Goal: Transaction & Acquisition: Purchase product/service

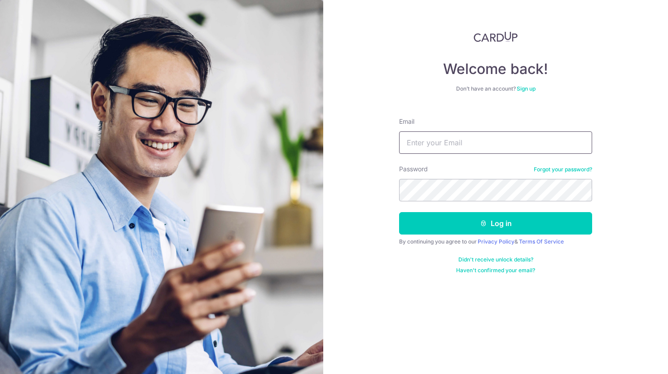
click at [404, 140] on input "Email" at bounding box center [495, 142] width 193 height 22
type input "[EMAIL_ADDRESS][DOMAIN_NAME]"
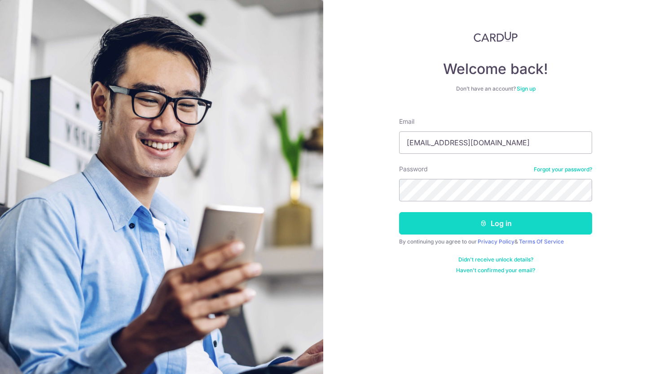
click at [573, 223] on button "Log in" at bounding box center [495, 223] width 193 height 22
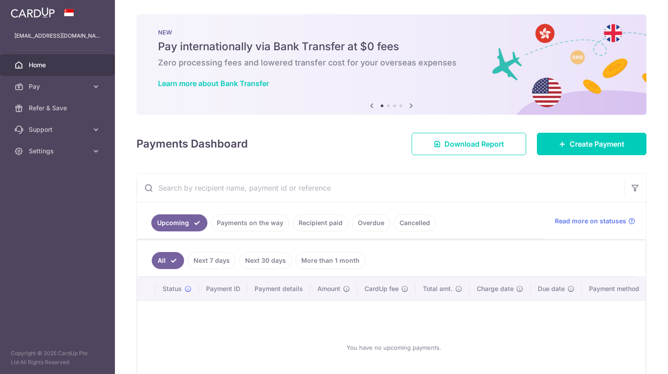
click at [255, 228] on link "Payments on the way" at bounding box center [250, 222] width 78 height 17
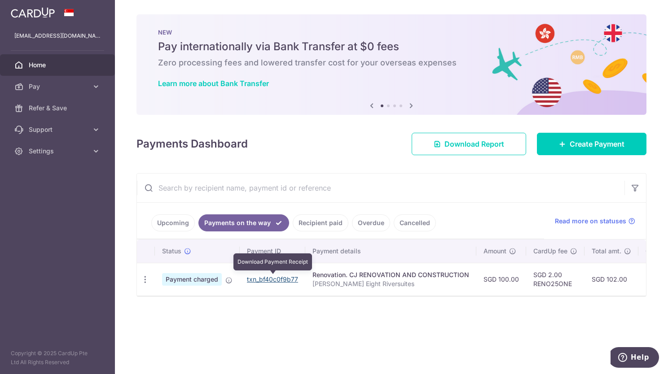
click at [283, 279] on link "txn_bf40c0f9b77" at bounding box center [272, 279] width 51 height 8
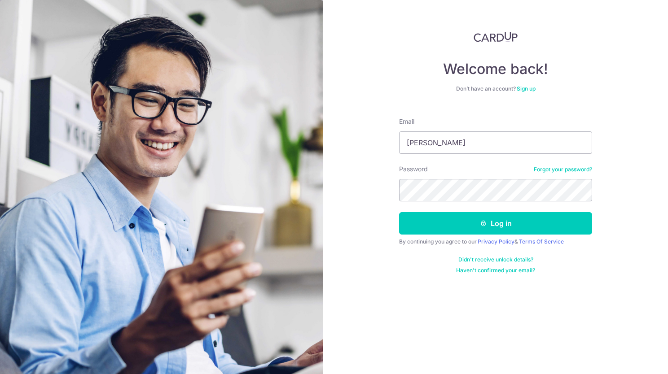
type input "[EMAIL_ADDRESS][DOMAIN_NAME]"
click at [277, 184] on section "Welcome back! Don’t have an account? Sign up Email cherylashleyc@gmail.com Pass…" at bounding box center [334, 187] width 668 height 374
drag, startPoint x: 639, startPoint y: 209, endPoint x: 633, endPoint y: 209, distance: 6.3
click at [639, 209] on div "Welcome back! Don’t have an account? Sign up Email cherylashleyc@gmail.com Pass…" at bounding box center [495, 187] width 345 height 374
click at [115, 188] on section "Welcome back! Don’t have an account? Sign up Email cherylashleyc@gmail.com Pass…" at bounding box center [334, 187] width 668 height 374
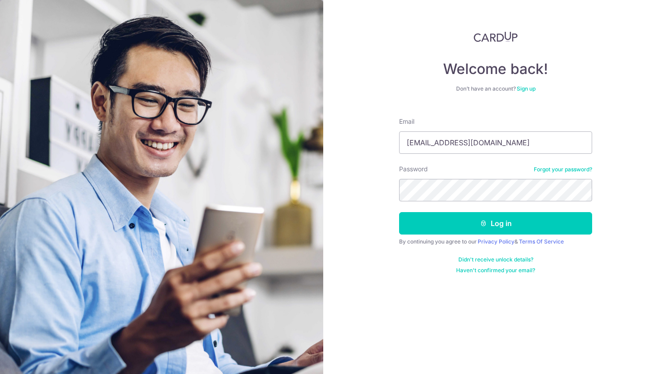
click at [389, 284] on div "Welcome back! Don’t have an account? Sign up Email cherylashleyc@gmail.com Pass…" at bounding box center [495, 187] width 345 height 374
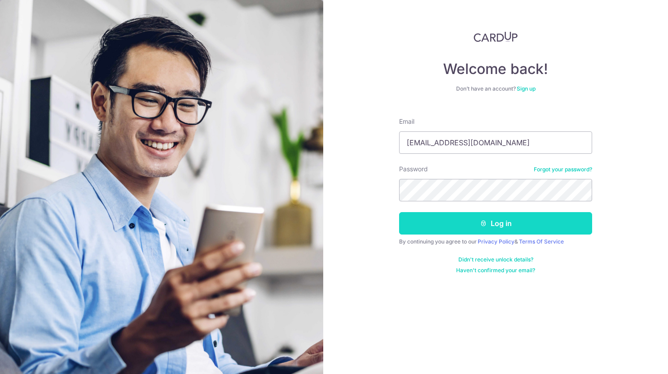
click at [409, 225] on button "Log in" at bounding box center [495, 223] width 193 height 22
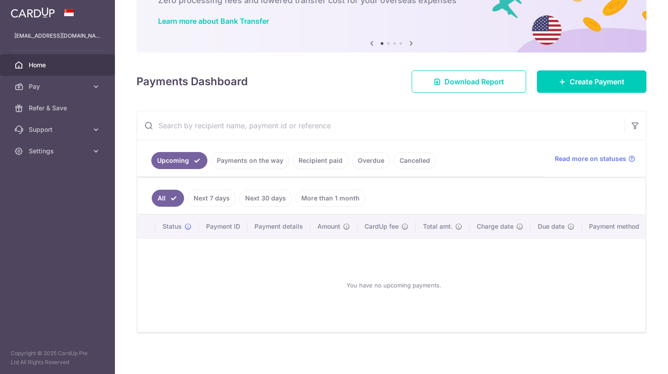
scroll to position [67, 0]
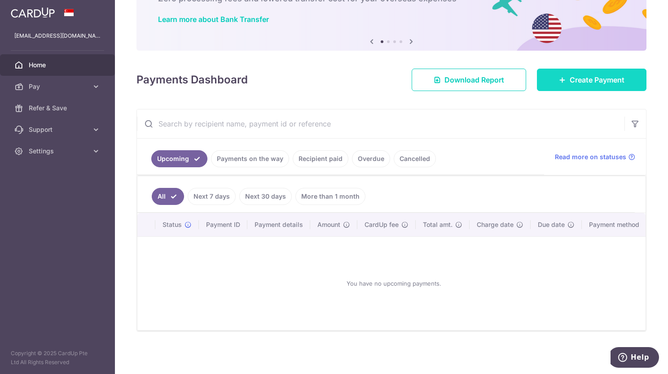
click at [585, 80] on span "Create Payment" at bounding box center [596, 79] width 55 height 11
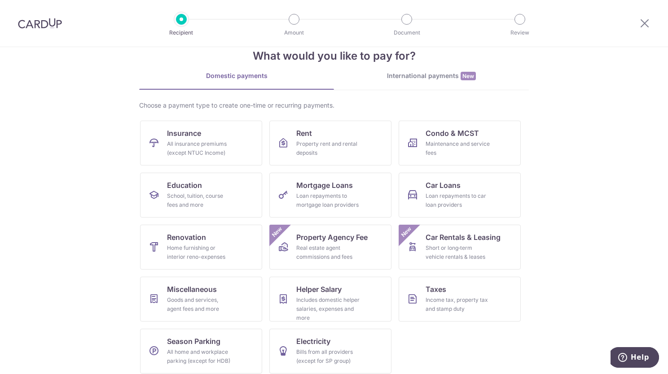
scroll to position [27, 0]
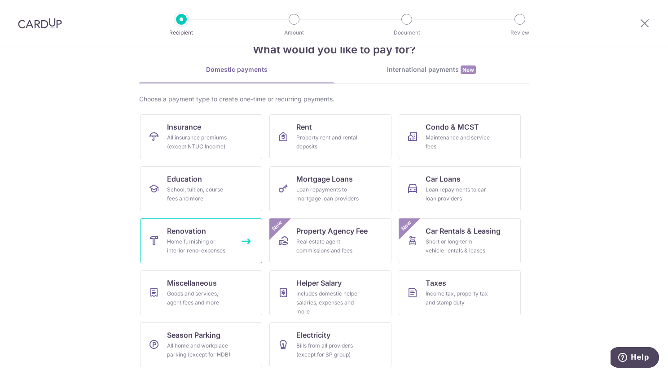
click at [229, 232] on link "Renovation Home furnishing or interior reno-expenses" at bounding box center [201, 240] width 122 height 45
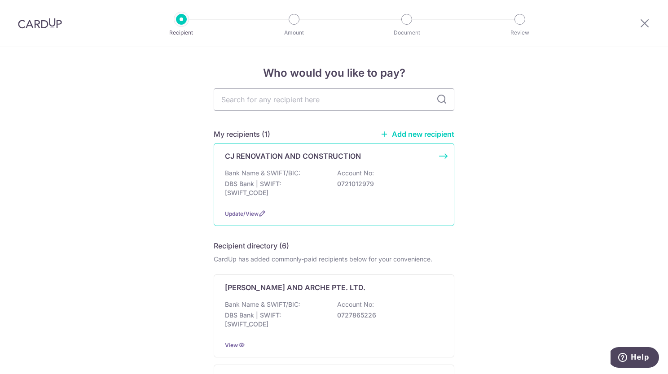
click at [323, 205] on div "CJ RENOVATION AND CONSTRUCTION Bank Name & SWIFT/BIC: DBS Bank | SWIFT: DBSSSGS…" at bounding box center [334, 184] width 240 height 83
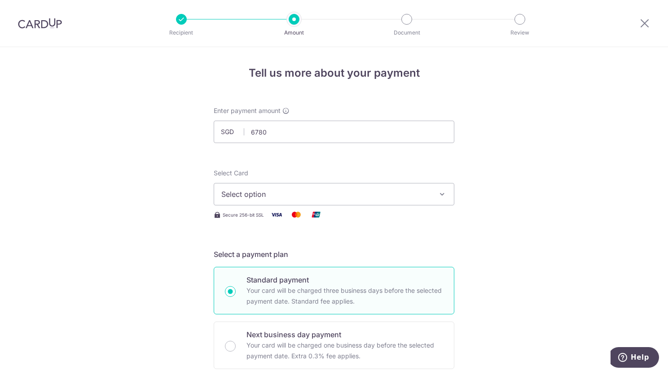
type input "6,780.00"
click at [404, 190] on span "Select option" at bounding box center [325, 194] width 209 height 11
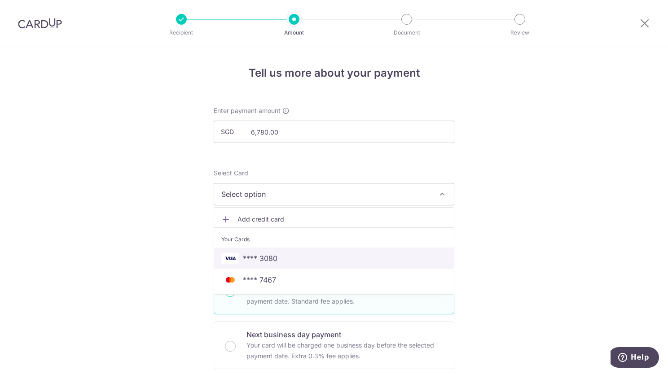
drag, startPoint x: 288, startPoint y: 261, endPoint x: 312, endPoint y: 256, distance: 24.8
click at [288, 261] on span "**** 3080" at bounding box center [333, 258] width 225 height 11
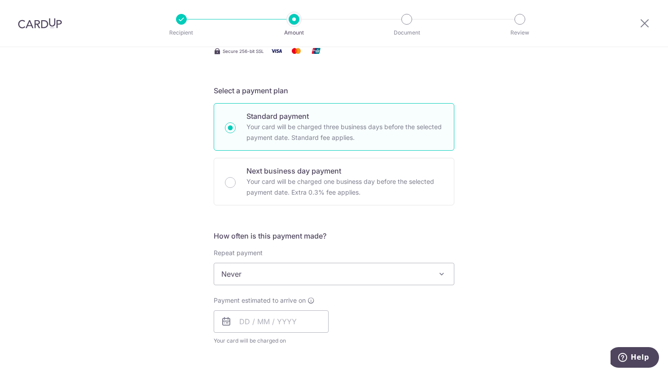
scroll to position [179, 0]
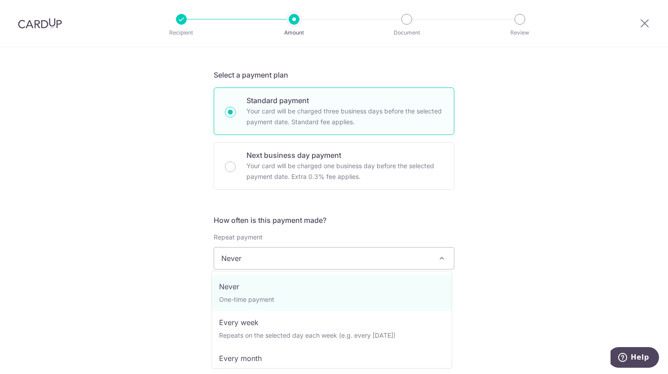
click at [273, 262] on span "Never" at bounding box center [334, 259] width 240 height 22
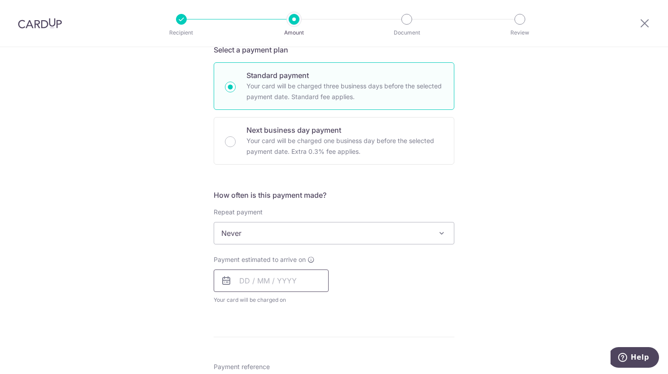
scroll to position [224, 0]
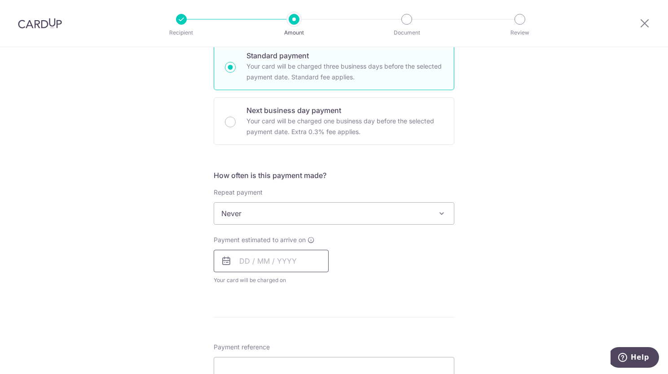
click at [279, 265] on input "text" at bounding box center [271, 261] width 115 height 22
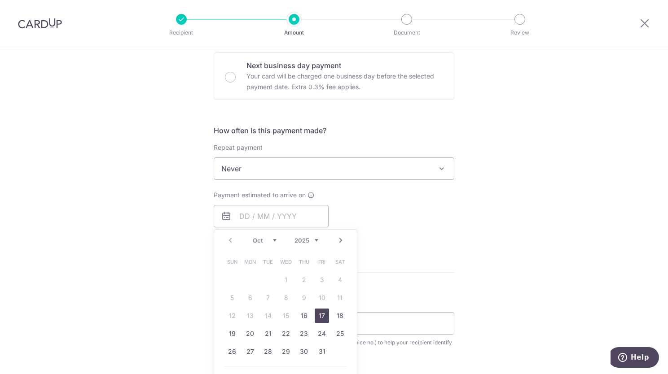
click at [323, 318] on link "17" at bounding box center [321, 316] width 14 height 14
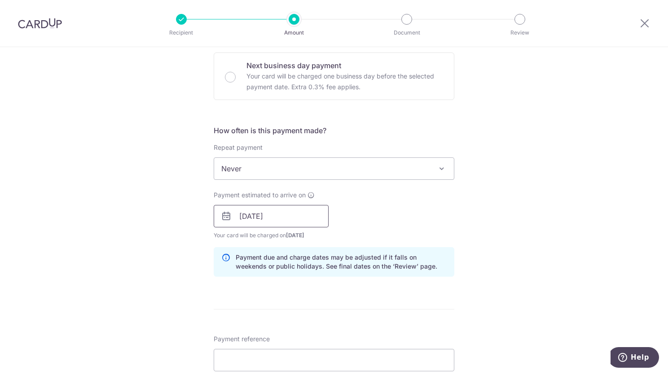
click at [306, 218] on input "17/10/2025" at bounding box center [271, 216] width 115 height 22
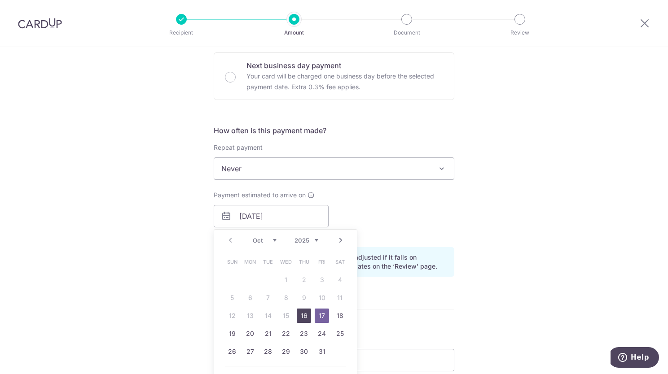
click at [300, 309] on link "16" at bounding box center [304, 316] width 14 height 14
type input "[DATE]"
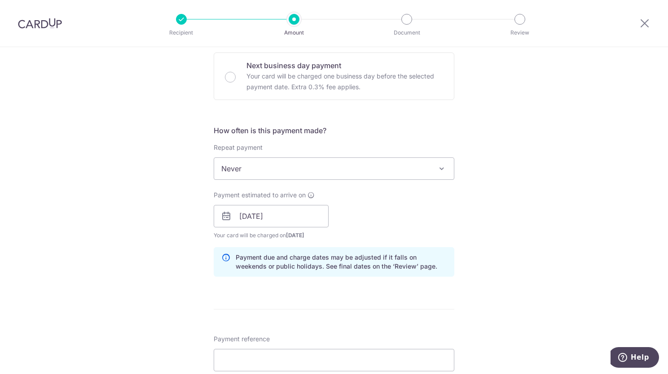
click at [484, 227] on div "Tell us more about your payment Enter payment amount SGD 6,780.00 6780.00 Selec…" at bounding box center [334, 232] width 668 height 908
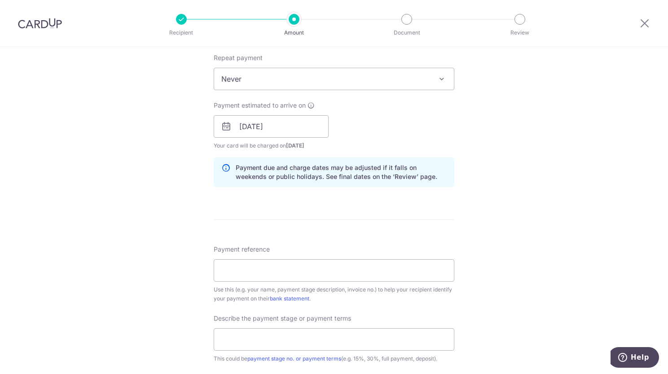
scroll to position [404, 0]
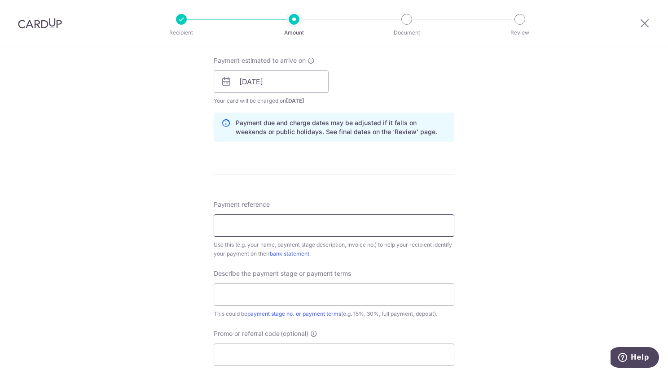
click at [378, 216] on input "Payment reference" at bounding box center [334, 225] width 240 height 22
type input "Cheryl"
click at [278, 78] on input "[DATE]" at bounding box center [271, 81] width 115 height 22
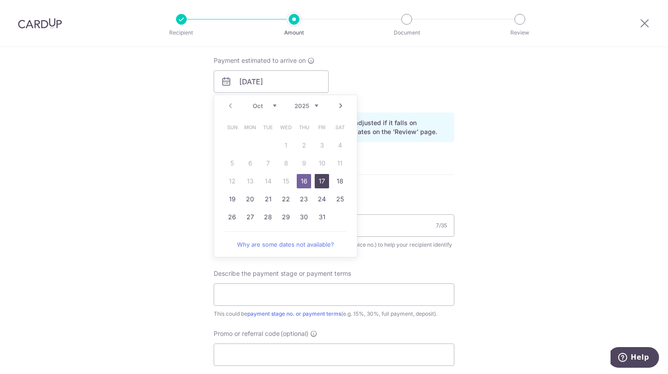
click at [316, 177] on link "17" at bounding box center [321, 181] width 14 height 14
type input "17/10/2025"
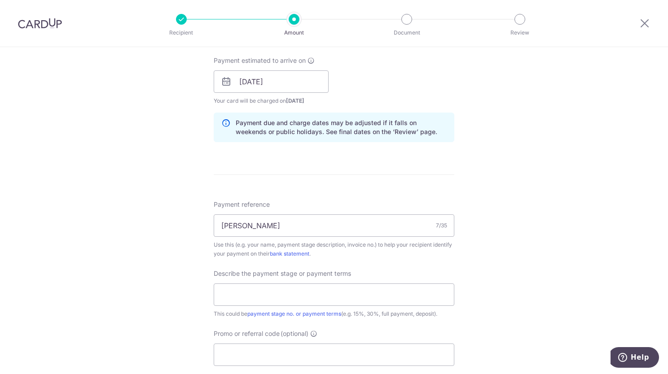
click at [493, 179] on div "Tell us more about your payment Enter payment amount SGD 6,780.00 6780.00 Selec…" at bounding box center [334, 97] width 668 height 908
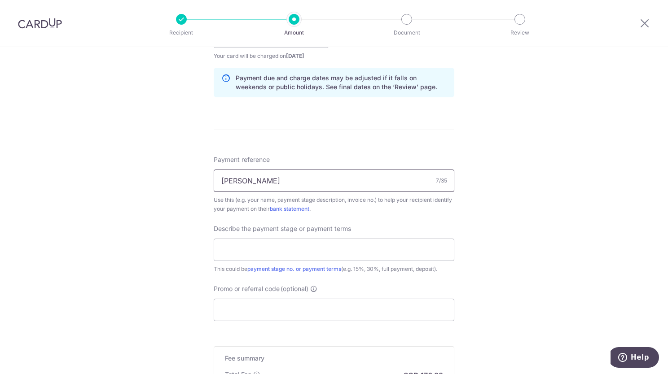
click at [276, 172] on input "Cheryl" at bounding box center [334, 181] width 240 height 22
type input "Cheryl Chew"
click at [387, 144] on form "Enter payment amount SGD 6,780.00 6780.00 Select Card **** 3080 Add credit card…" at bounding box center [334, 61] width 240 height 807
click at [373, 243] on input "text" at bounding box center [334, 250] width 240 height 22
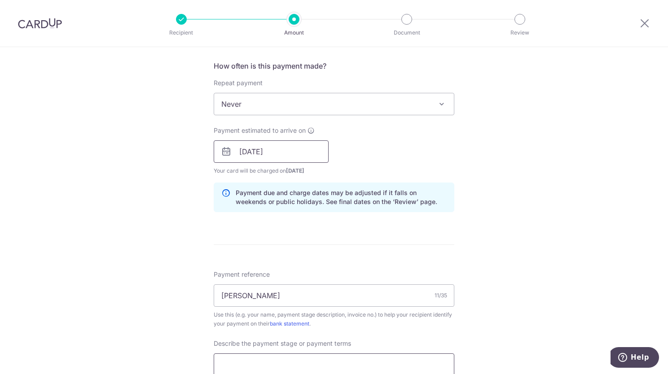
scroll to position [314, 0]
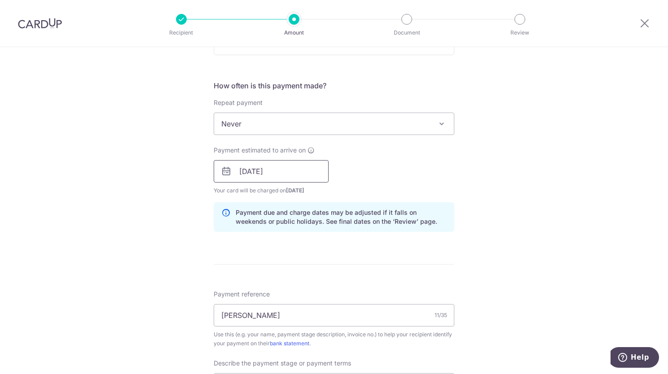
click at [265, 179] on input "17/10/2025" at bounding box center [271, 171] width 115 height 22
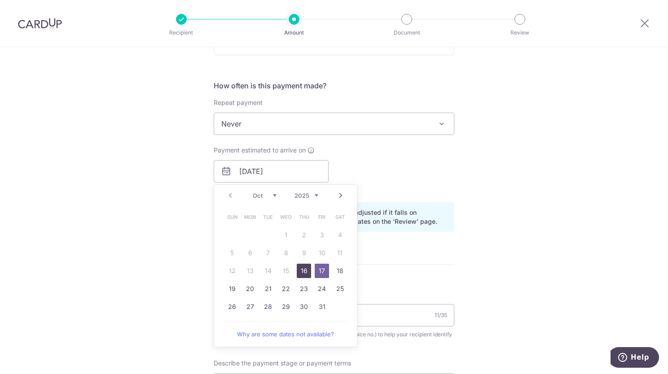
click at [300, 269] on link "16" at bounding box center [304, 271] width 14 height 14
click at [408, 264] on form "Enter payment amount SGD 6,780.00 6780.00 Select Card **** 3080 Add credit card…" at bounding box center [334, 195] width 240 height 807
type input "[DATE]"
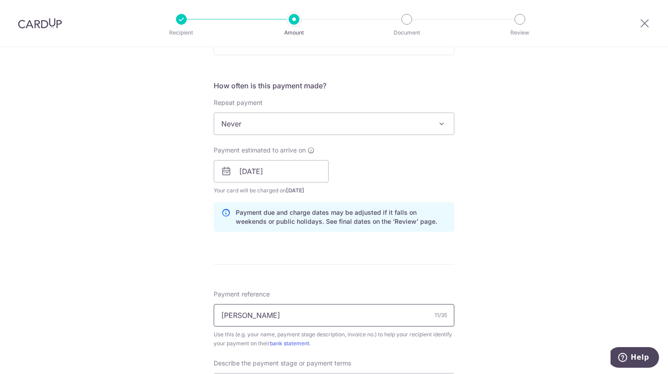
click at [319, 323] on input "Cheryl Chew" at bounding box center [334, 315] width 240 height 22
click at [277, 315] on input "Cheryl Chew" at bounding box center [334, 315] width 240 height 22
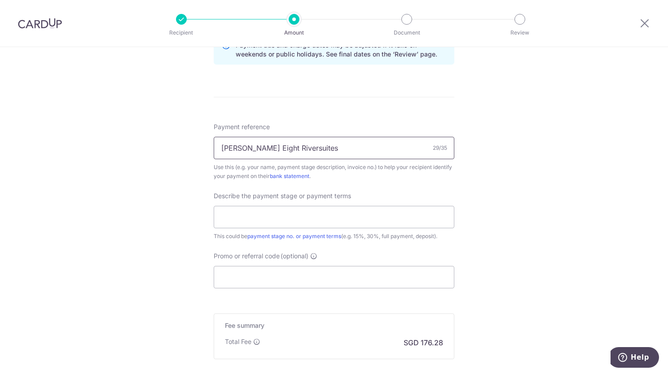
scroll to position [493, 0]
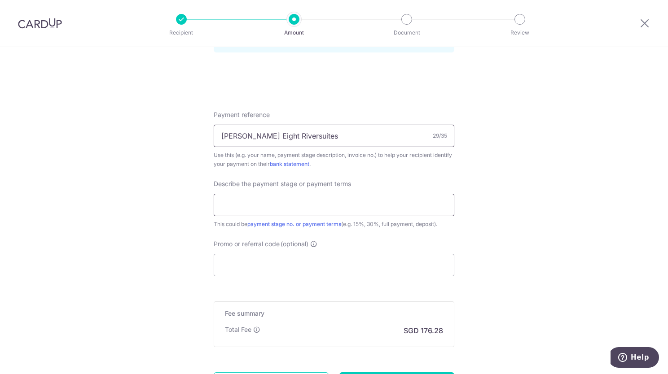
type input "[PERSON_NAME] Eight Riversuites"
click at [287, 206] on input "text" at bounding box center [334, 205] width 240 height 22
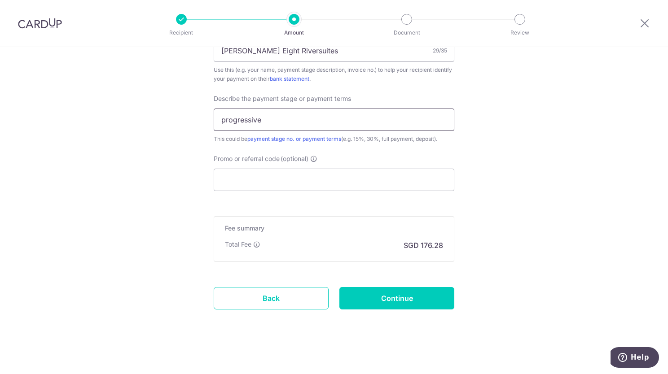
scroll to position [580, 0]
type input "progressive"
click at [292, 168] on input "Promo or referral code (optional)" at bounding box center [334, 179] width 240 height 22
paste input "RENO25ONE"
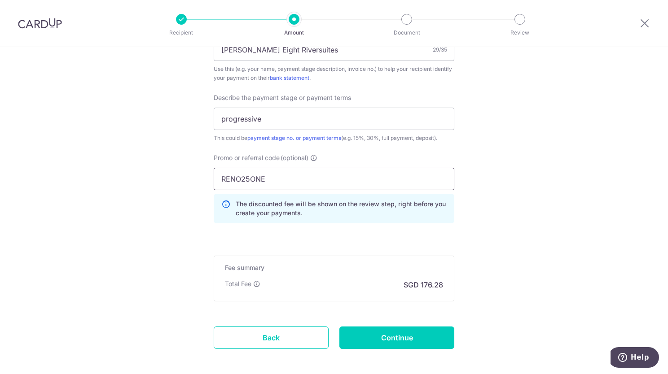
type input "RENO25ONE"
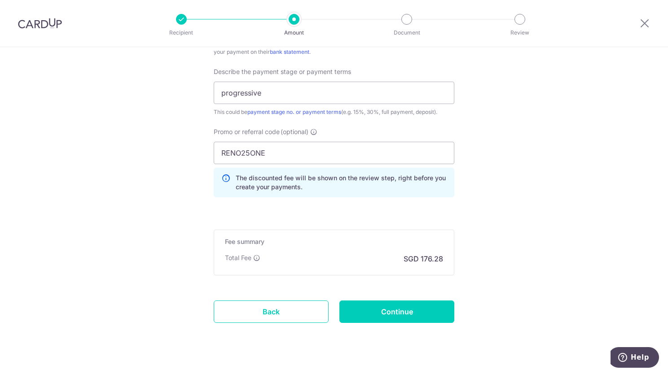
scroll to position [620, 0]
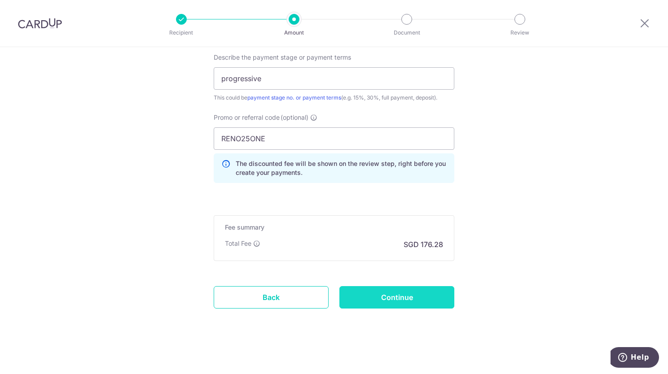
click at [431, 291] on input "Continue" at bounding box center [396, 297] width 115 height 22
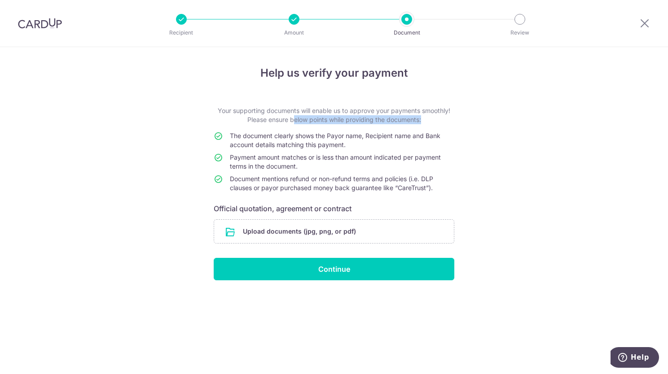
drag, startPoint x: 288, startPoint y: 127, endPoint x: 458, endPoint y: 192, distance: 181.4
click at [458, 192] on div "Help us verify your payment Your supporting documents will enable us to approve…" at bounding box center [334, 210] width 668 height 327
drag, startPoint x: 458, startPoint y: 192, endPoint x: 435, endPoint y: 200, distance: 24.3
click at [458, 192] on div "Help us verify your payment Your supporting documents will enable us to approve…" at bounding box center [334, 210] width 668 height 327
click at [309, 225] on input "file" at bounding box center [334, 231] width 240 height 23
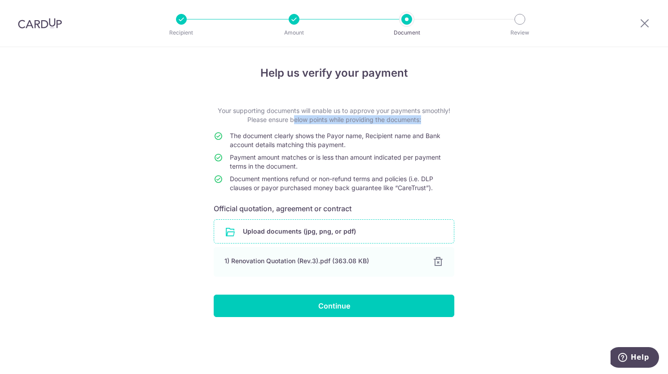
click at [345, 147] on span "The document clearly shows the Payor name, Recipient name and Bank account deta…" at bounding box center [335, 140] width 210 height 17
drag, startPoint x: 289, startPoint y: 135, endPoint x: 460, endPoint y: 191, distance: 179.9
click at [460, 191] on div "Help us verify your payment Your supporting documents will enable us to approve…" at bounding box center [334, 210] width 668 height 327
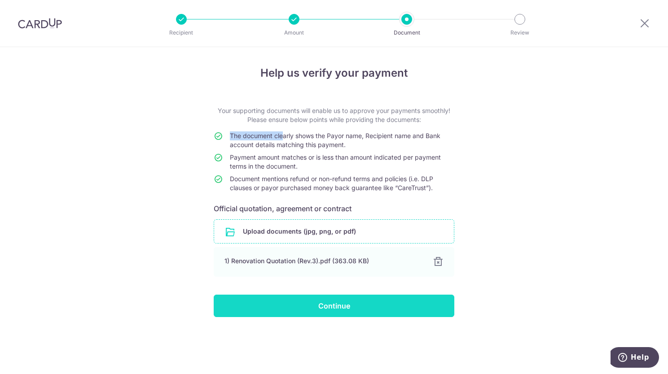
click at [330, 300] on input "Continue" at bounding box center [334, 306] width 240 height 22
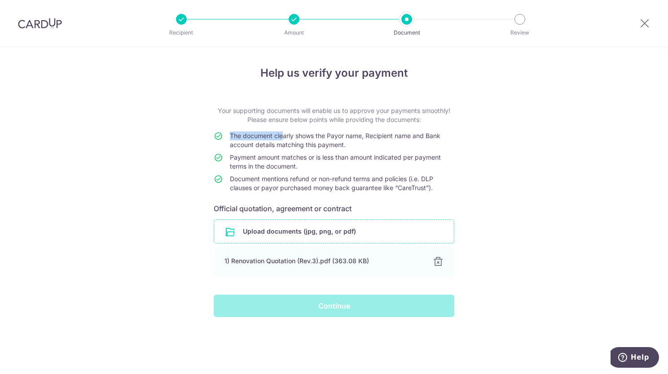
click at [510, 167] on div "Help us verify your payment Your supporting documents will enable us to approve…" at bounding box center [334, 210] width 668 height 327
click at [264, 138] on span "The document clearly shows the Payor name, Recipient name and Bank account deta…" at bounding box center [335, 140] width 210 height 17
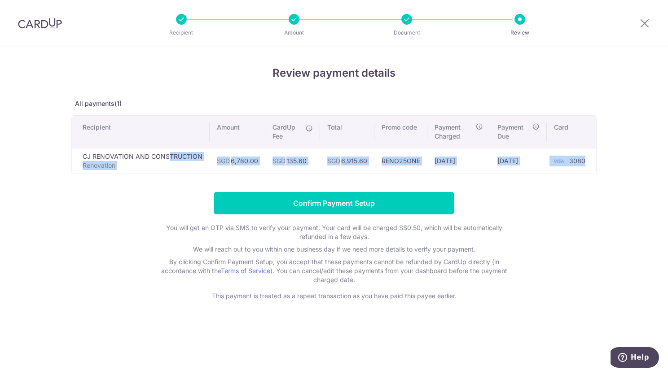
drag, startPoint x: 123, startPoint y: 158, endPoint x: 591, endPoint y: 161, distance: 467.9
click at [591, 161] on tr "CJ RENOVATION AND CONSTRUCTION Renovation SGD 6,780.00 SGD 135.60 SGD 6,915.60 …" at bounding box center [334, 161] width 524 height 26
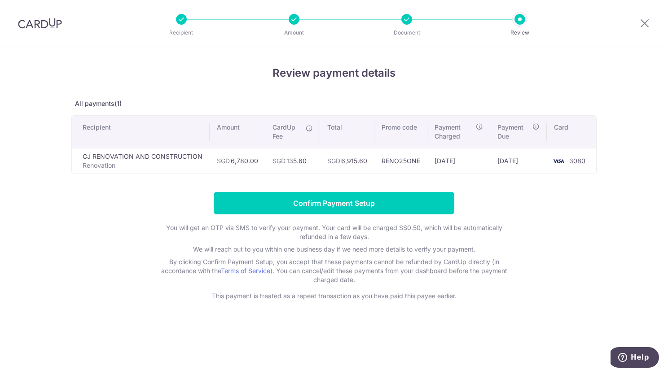
drag, startPoint x: 591, startPoint y: 161, endPoint x: 582, endPoint y: 205, distance: 45.8
click at [582, 205] on form "Confirm Payment Setup You will get an OTP via SMS to verify your payment. Your …" at bounding box center [333, 246] width 525 height 109
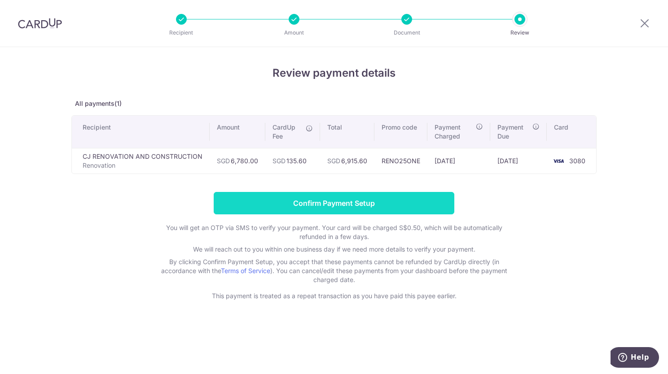
click at [339, 198] on input "Confirm Payment Setup" at bounding box center [334, 203] width 240 height 22
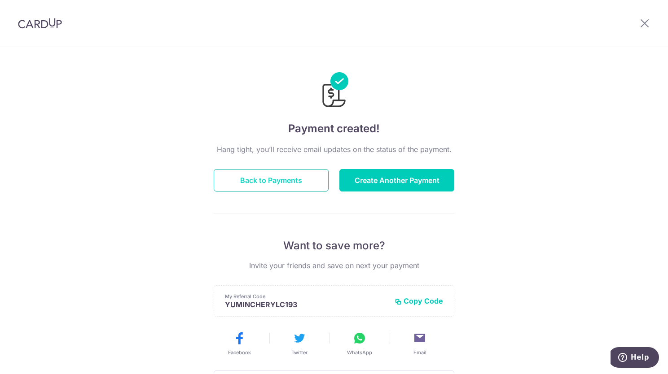
click at [294, 183] on button "Back to Payments" at bounding box center [271, 180] width 115 height 22
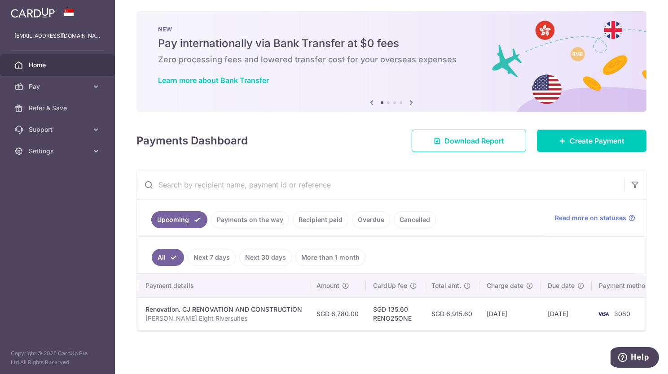
scroll to position [0, 145]
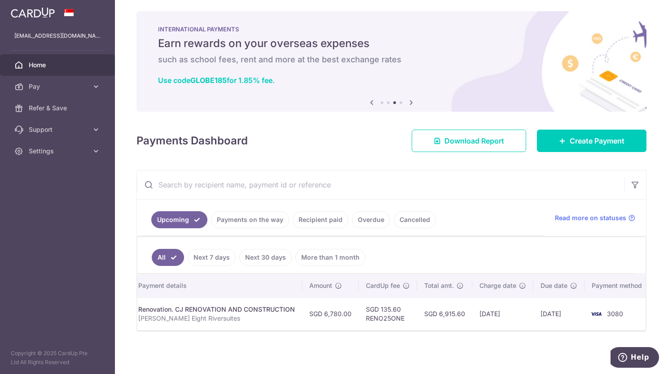
click at [472, 324] on td "[DATE]" at bounding box center [502, 313] width 61 height 33
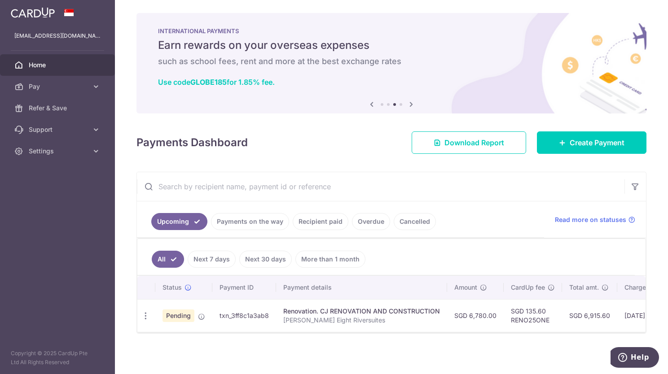
scroll to position [0, 0]
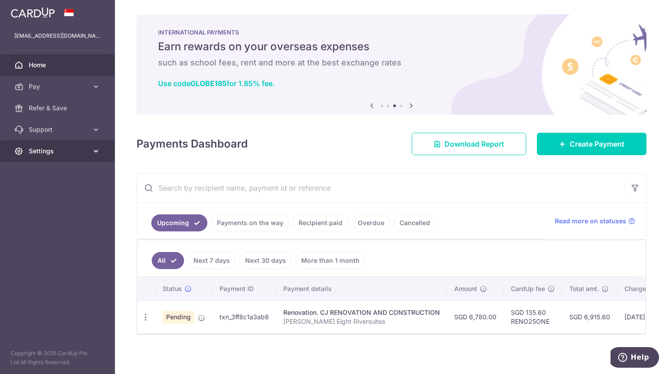
click at [86, 154] on span "Settings" at bounding box center [58, 151] width 59 height 9
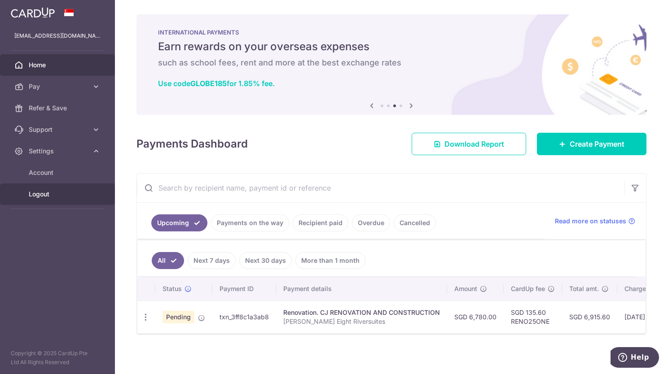
click at [36, 195] on span "Logout" at bounding box center [58, 194] width 59 height 9
